Goal: Task Accomplishment & Management: Use online tool/utility

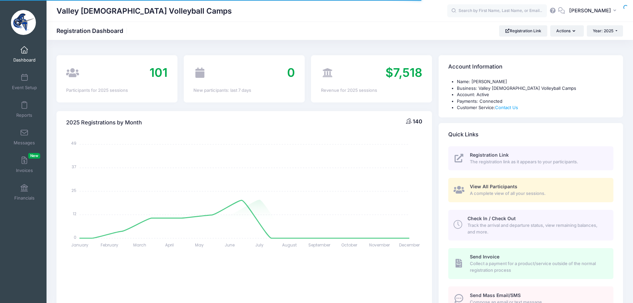
select select
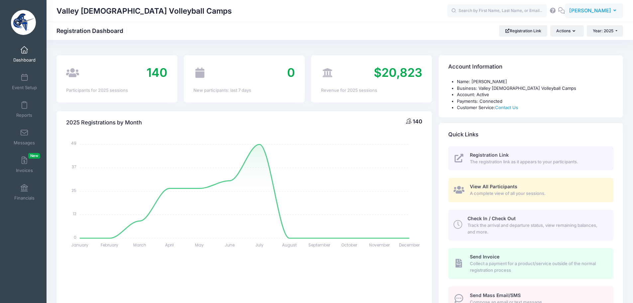
click at [599, 13] on span "[PERSON_NAME]" at bounding box center [590, 10] width 42 height 7
click at [583, 44] on link "My Events" at bounding box center [577, 42] width 81 height 13
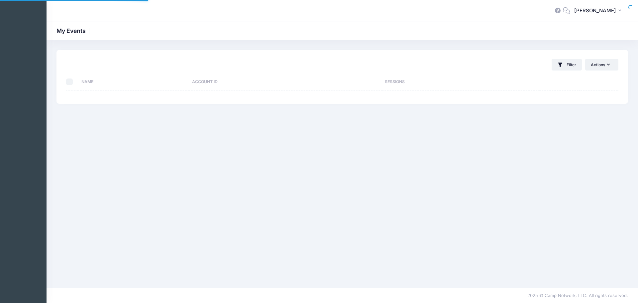
select select "10"
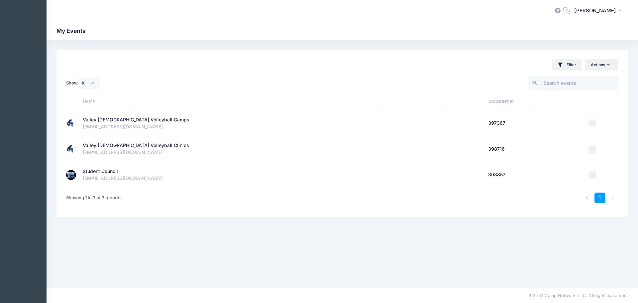
click at [95, 170] on div "Student Council" at bounding box center [100, 171] width 35 height 7
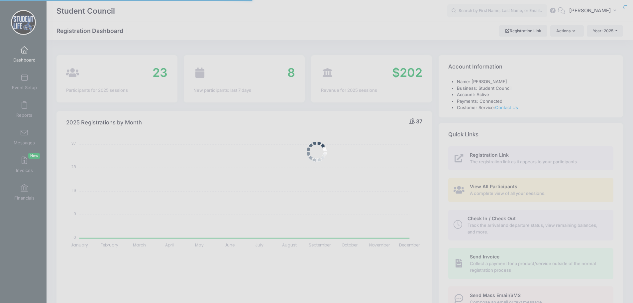
select select
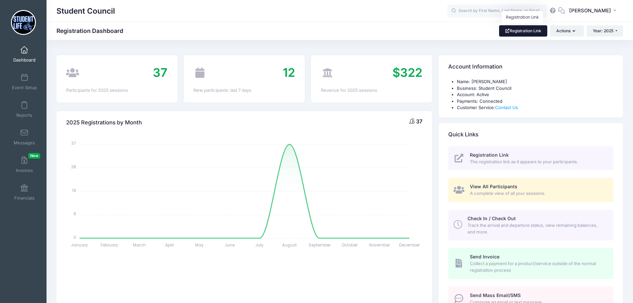
click at [524, 31] on link "Registration Link" at bounding box center [523, 30] width 48 height 11
